Goal: Find specific page/section: Find specific page/section

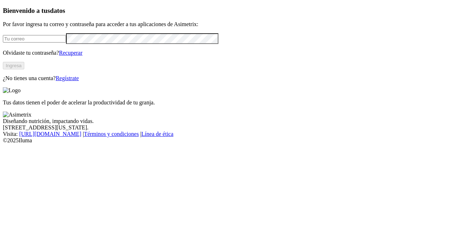
type input "[PERSON_NAME][EMAIL_ADDRESS][PERSON_NAME][DOMAIN_NAME]"
click at [24, 69] on button "Ingresa" at bounding box center [13, 66] width 21 height 8
